Goal: Information Seeking & Learning: Find specific fact

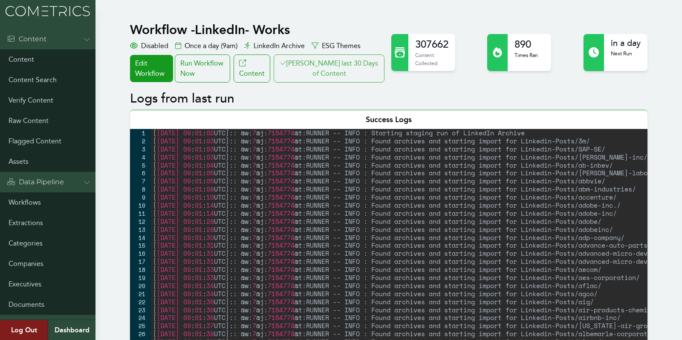
click at [344, 62] on button "Clair last 30 Days of Content" at bounding box center [328, 69] width 111 height 28
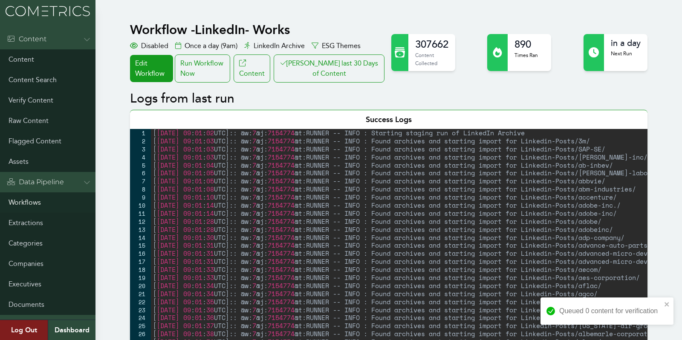
click at [17, 201] on link "Workflows" at bounding box center [47, 203] width 95 height 20
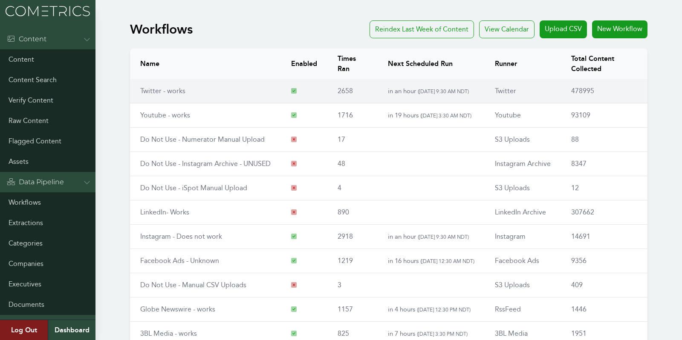
click at [154, 88] on link "Twitter - works" at bounding box center [162, 91] width 45 height 8
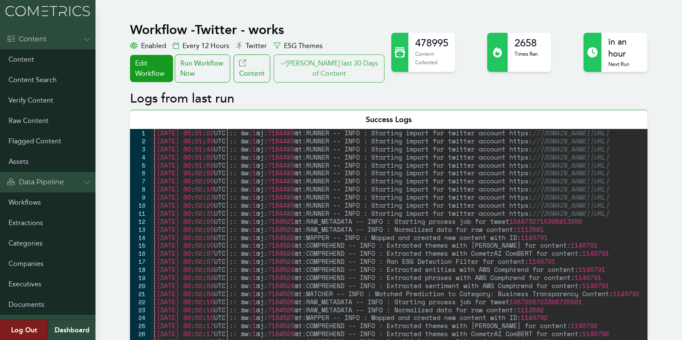
click at [349, 63] on button "Clair last 30 Days of Content" at bounding box center [328, 69] width 111 height 28
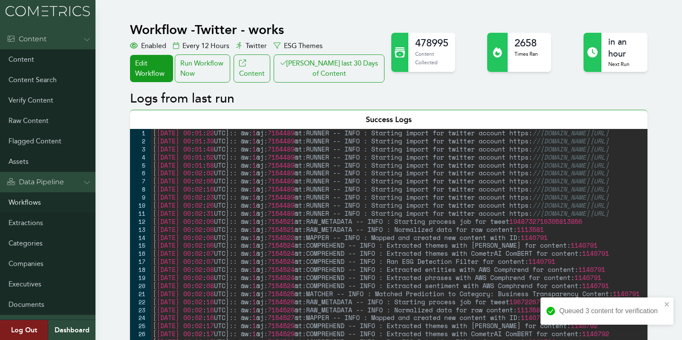
click at [21, 200] on link "Workflows" at bounding box center [47, 203] width 95 height 20
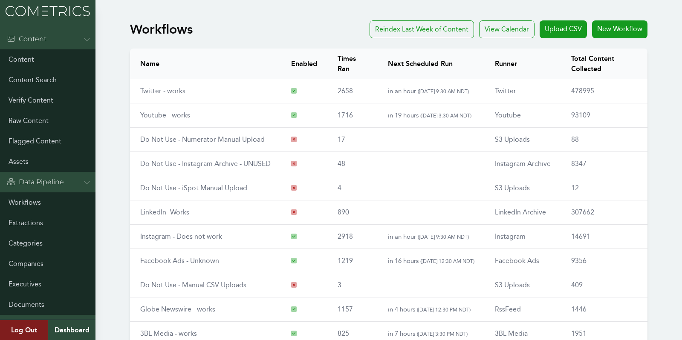
scroll to position [99, 0]
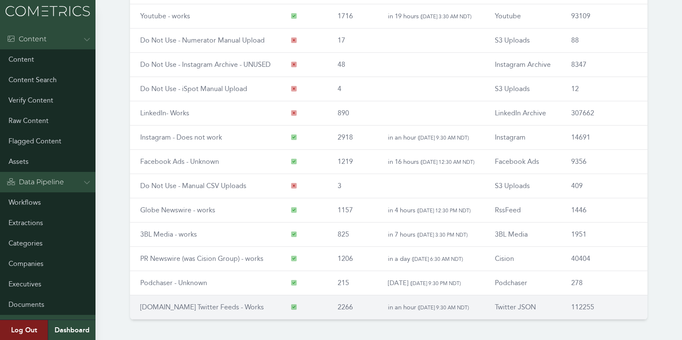
click at [165, 305] on link "[DOMAIN_NAME] Twitter Feeds - Works" at bounding box center [202, 307] width 124 height 8
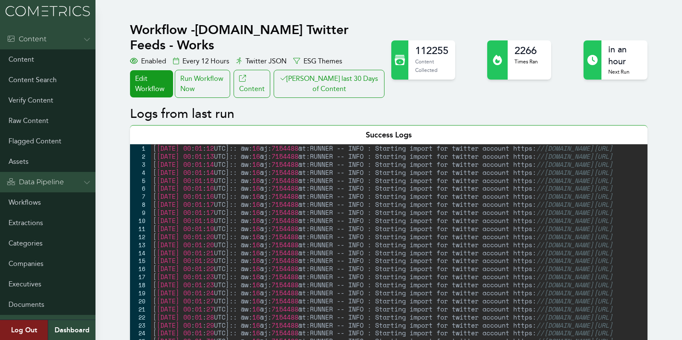
click at [345, 73] on button "[PERSON_NAME] last 30 Days of Content" at bounding box center [328, 84] width 111 height 28
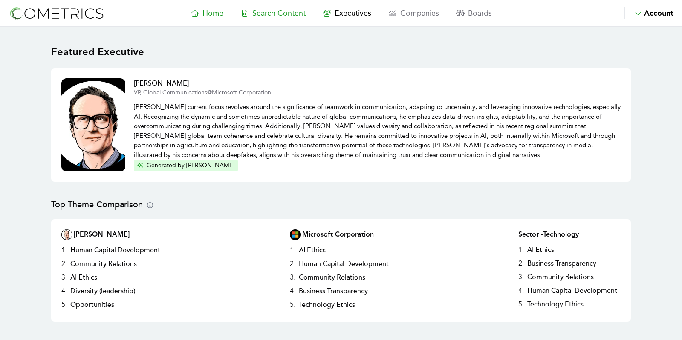
click at [274, 15] on span "Search Content" at bounding box center [278, 13] width 53 height 9
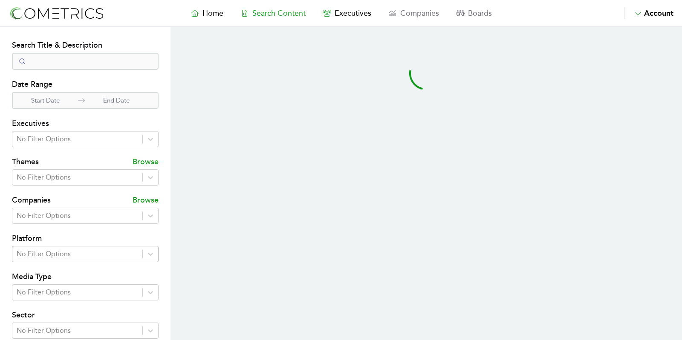
click at [61, 251] on div "No Filter Options" at bounding box center [77, 254] width 130 height 15
select select "50"
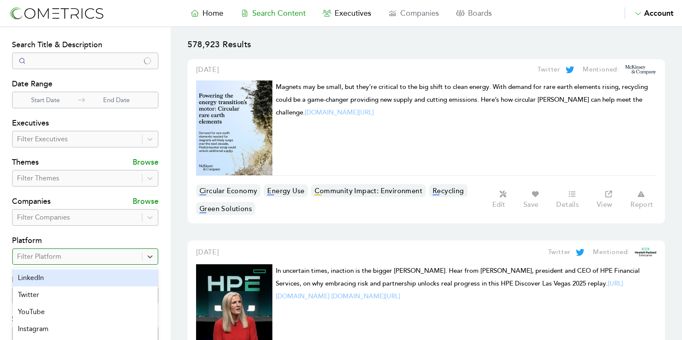
scroll to position [4, 0]
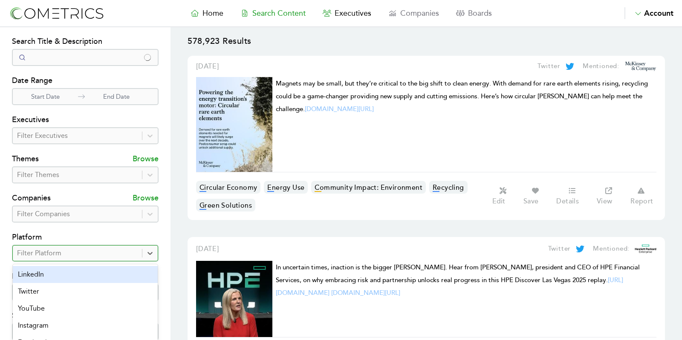
click at [13, 66] on section "Search Filters Search Title & Description Date Range Start Date End Date Execut…" at bounding box center [85, 240] width 170 height 434
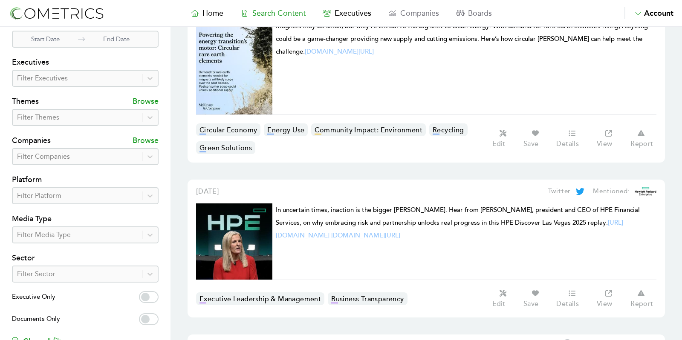
scroll to position [0, 0]
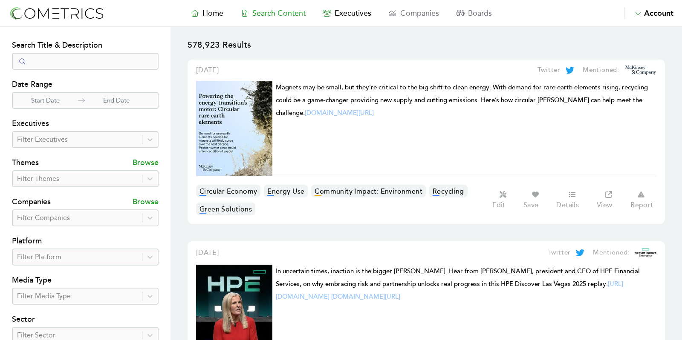
click at [63, 138] on div at bounding box center [77, 140] width 121 height 12
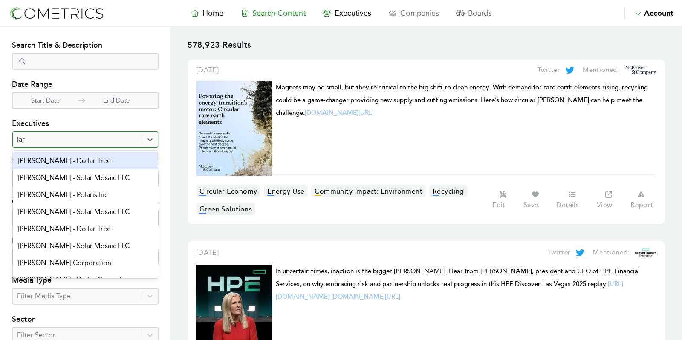
type input "larr"
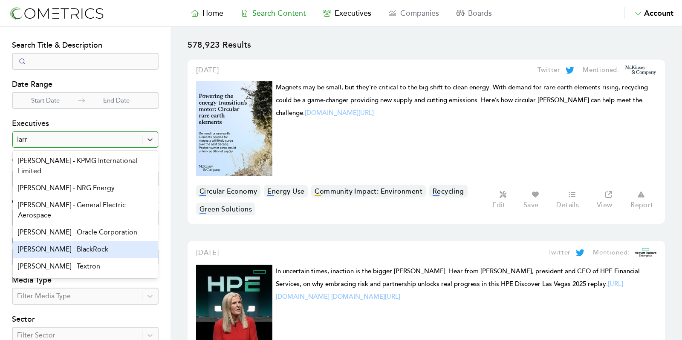
scroll to position [29, 0]
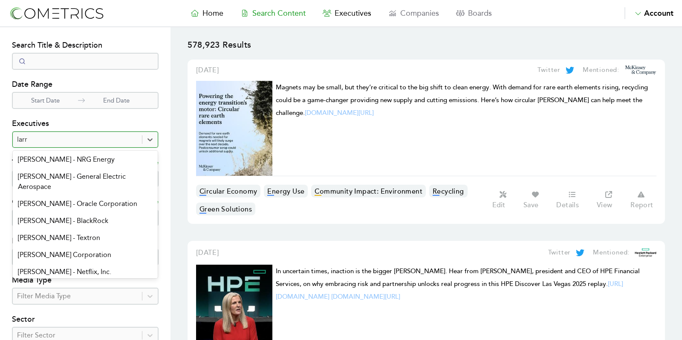
click at [71, 281] on div "[PERSON_NAME] - Racepoint Global" at bounding box center [85, 289] width 145 height 17
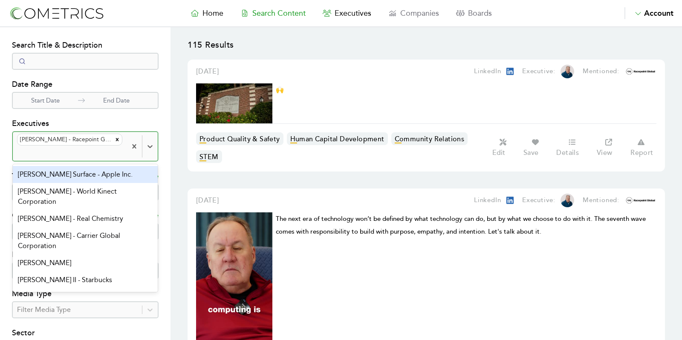
click at [6, 136] on section "Search Filters Search Title & Description Date Range Start Date End Date Execut…" at bounding box center [85, 251] width 170 height 448
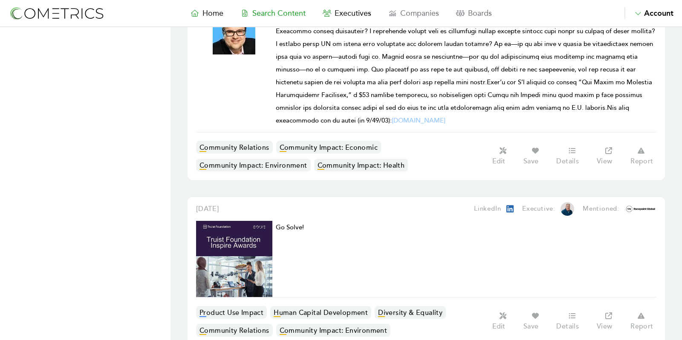
scroll to position [7688, 0]
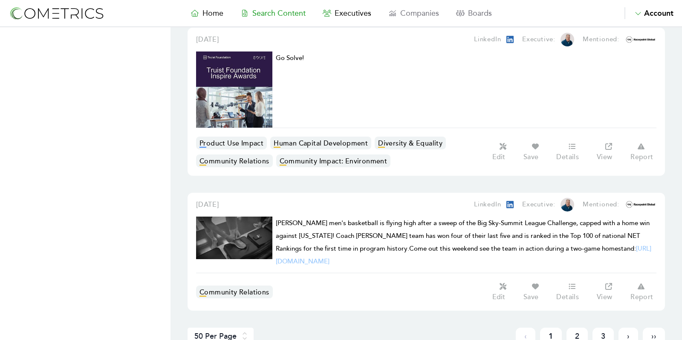
click at [606, 328] on link "3" at bounding box center [602, 336] width 21 height 17
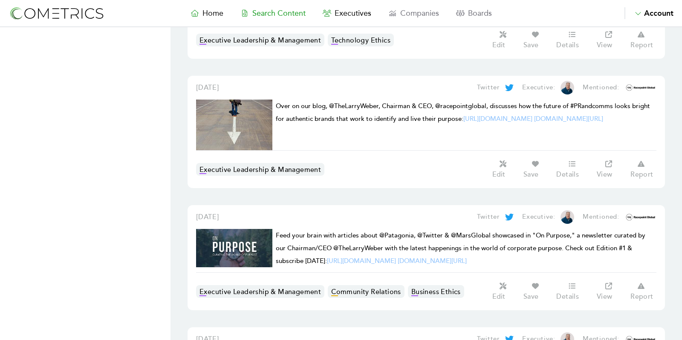
scroll to position [1517, 0]
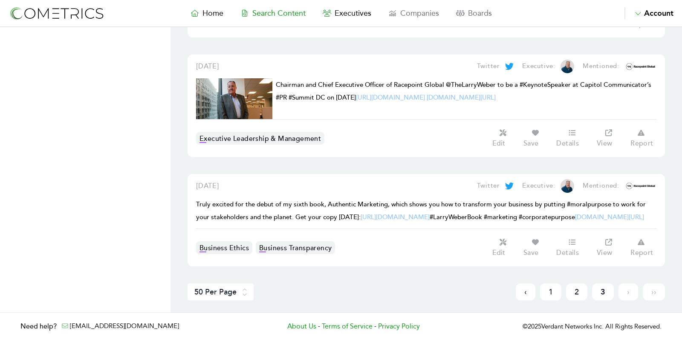
click at [567, 290] on link "2" at bounding box center [576, 292] width 21 height 17
click at [574, 291] on link "2" at bounding box center [577, 292] width 22 height 17
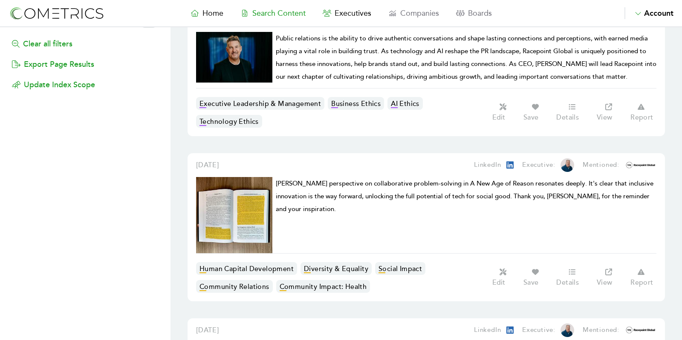
scroll to position [375, 0]
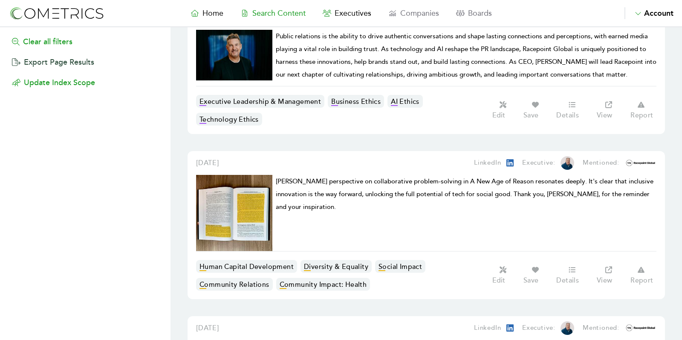
click at [64, 48] on button "Export Page Results" at bounding box center [53, 58] width 82 height 20
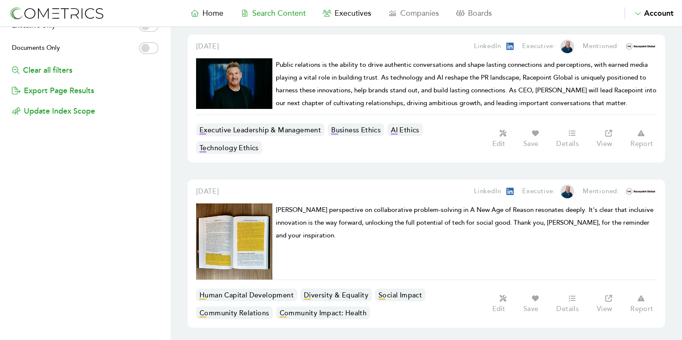
scroll to position [346, 0]
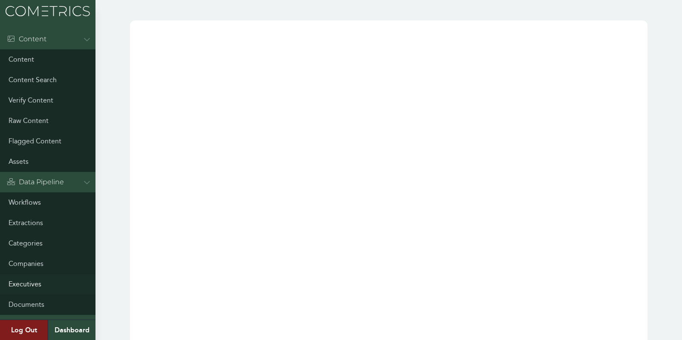
click at [36, 282] on link "Executives" at bounding box center [47, 284] width 95 height 20
